Goal: Information Seeking & Learning: Learn about a topic

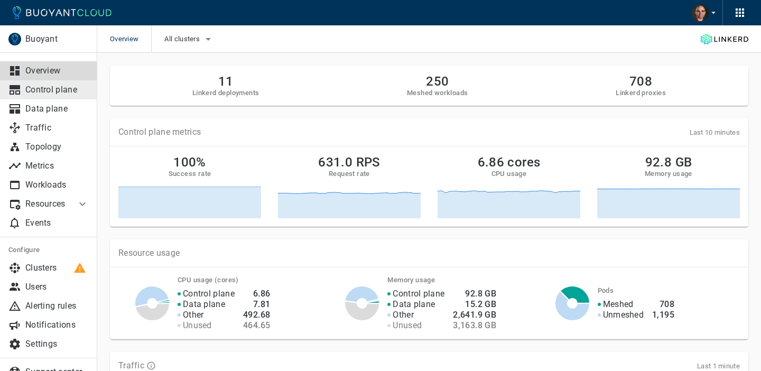
click at [43, 91] on p "Control plane" at bounding box center [56, 90] width 63 height 11
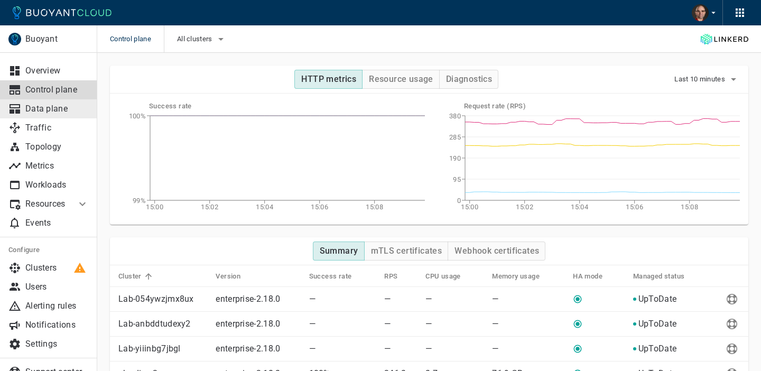
click at [54, 112] on p "Data plane" at bounding box center [56, 109] width 63 height 11
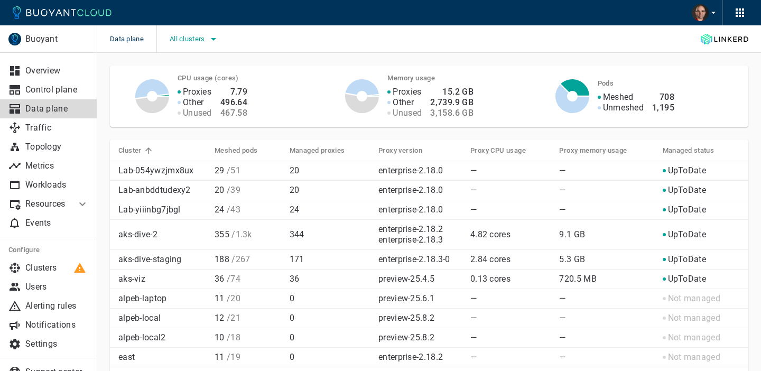
click at [197, 43] on button "All clusters" at bounding box center [195, 39] width 50 height 16
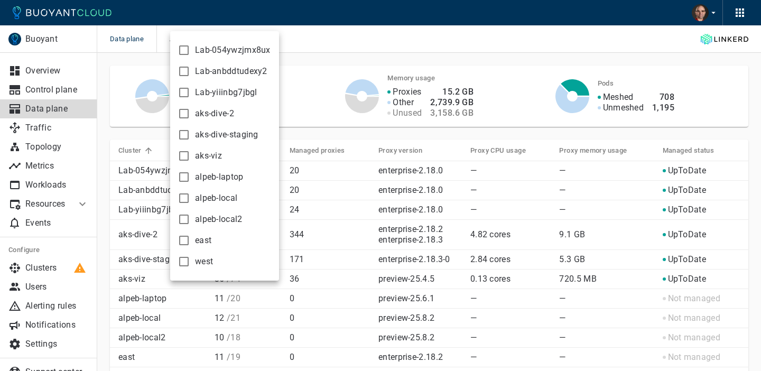
click at [183, 116] on input "aks-dive-2" at bounding box center [184, 113] width 13 height 13
checkbox input "true"
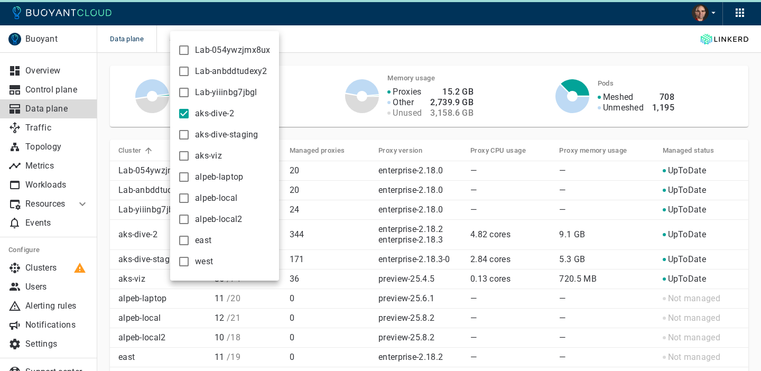
click at [301, 35] on div at bounding box center [380, 185] width 761 height 371
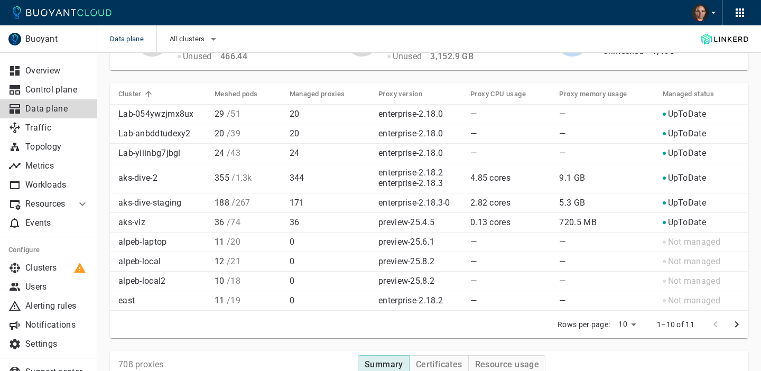
scroll to position [55, 0]
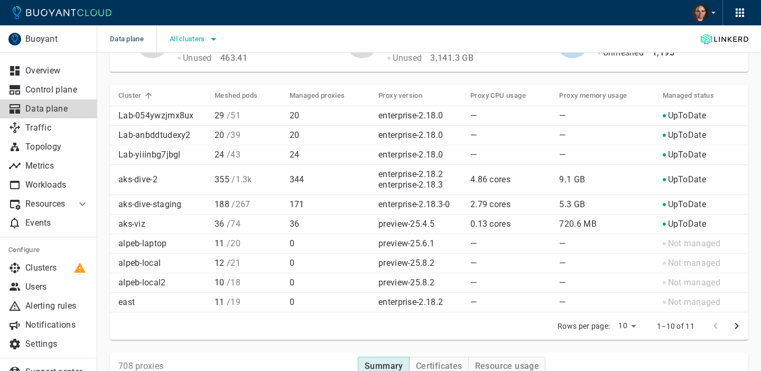
click at [179, 37] on span "All clusters" at bounding box center [189, 39] width 38 height 8
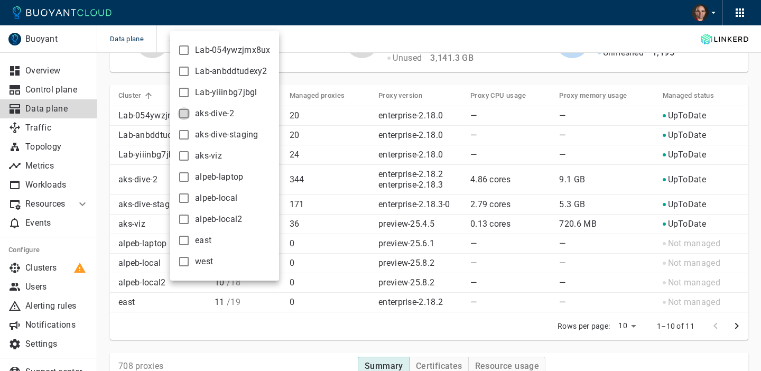
click at [185, 115] on input "aks-dive-2" at bounding box center [184, 113] width 13 height 13
checkbox input "true"
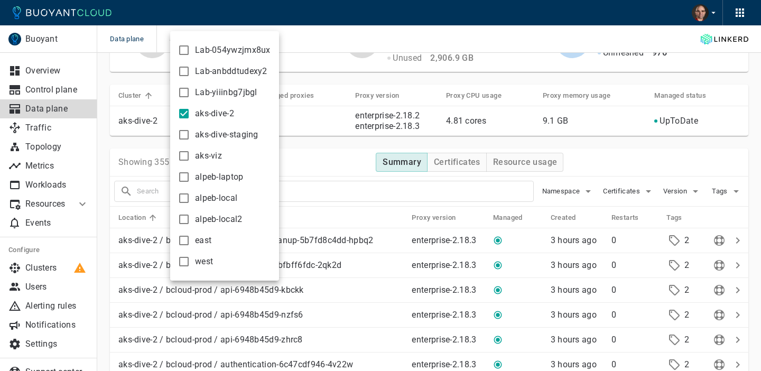
click at [674, 193] on div at bounding box center [380, 185] width 761 height 371
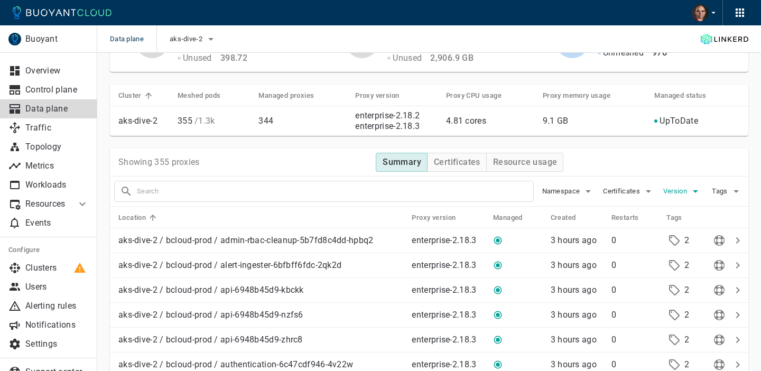
click at [674, 193] on span "Version" at bounding box center [676, 191] width 26 height 8
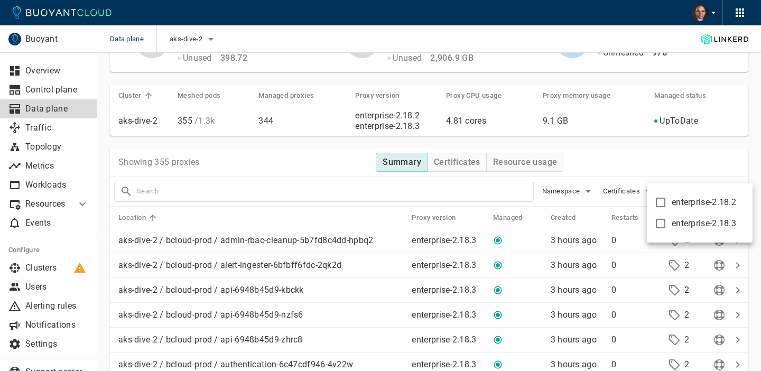
click at [662, 198] on input "enterprise-2.18.2" at bounding box center [660, 202] width 13 height 13
checkbox input "true"
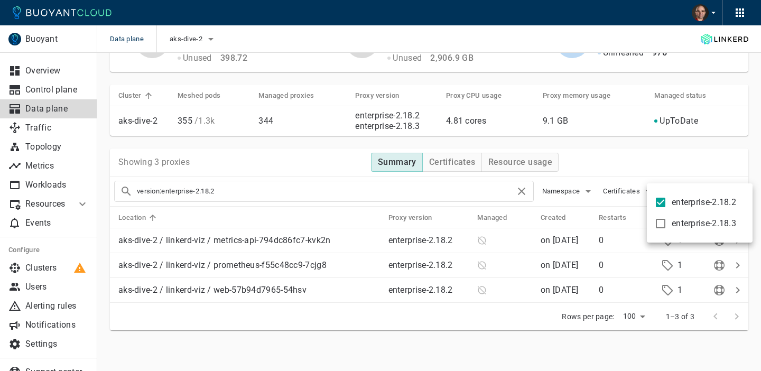
type input "version:enterprise-2.18.2"
click at [47, 222] on div at bounding box center [380, 185] width 761 height 371
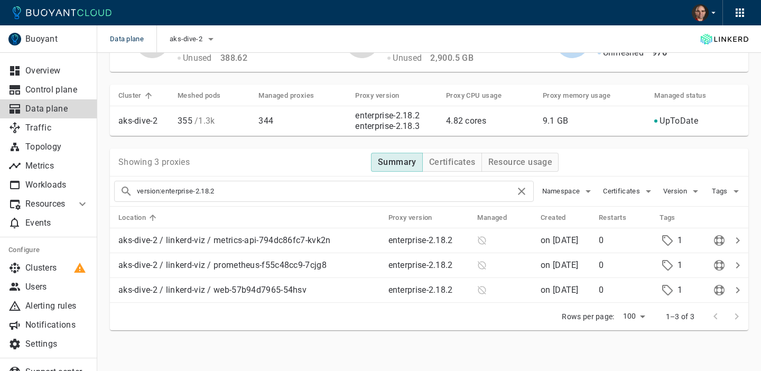
click at [47, 222] on body "Data plane aks-dive-2 Buoyant Overview Control plane Data plane Traffic Topolog…" at bounding box center [380, 158] width 761 height 427
click at [48, 182] on p "Workloads" at bounding box center [56, 185] width 63 height 11
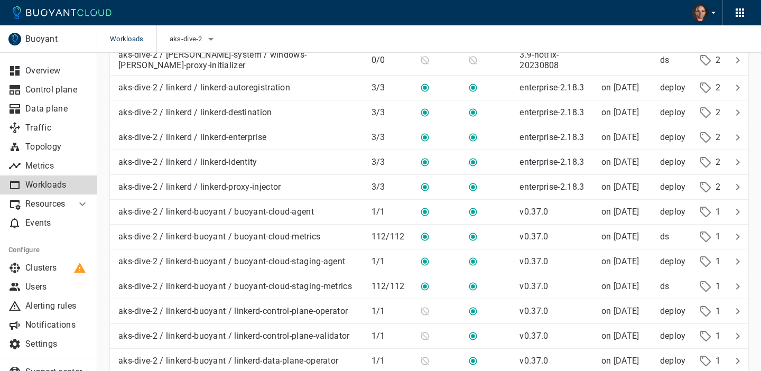
scroll to position [2250, 0]
